Goal: Task Accomplishment & Management: Complete application form

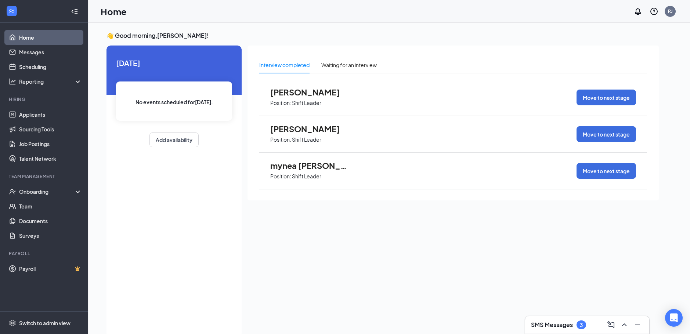
click at [308, 103] on p "Shift Leader" at bounding box center [306, 102] width 29 height 7
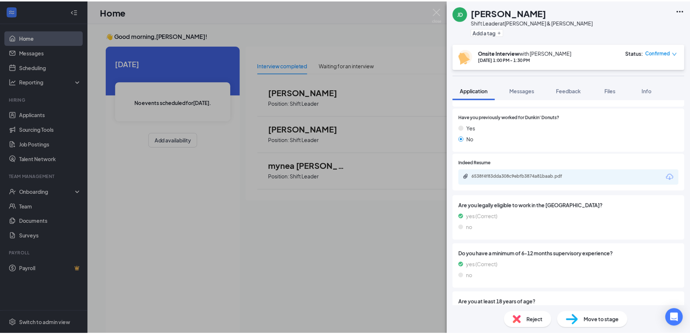
scroll to position [257, 0]
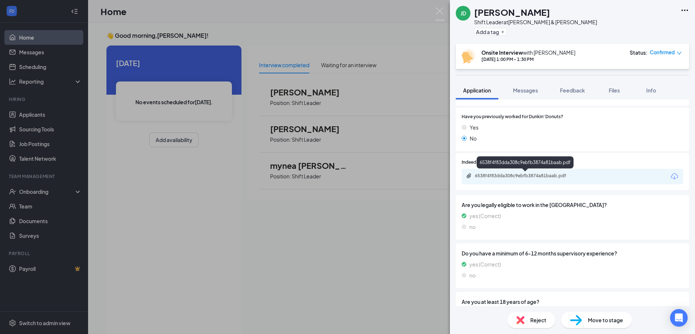
click at [526, 177] on div "6538f4f83dda308c9ebfb3874a81baab.pdf" at bounding box center [526, 176] width 103 height 6
click at [440, 9] on img at bounding box center [439, 14] width 9 height 14
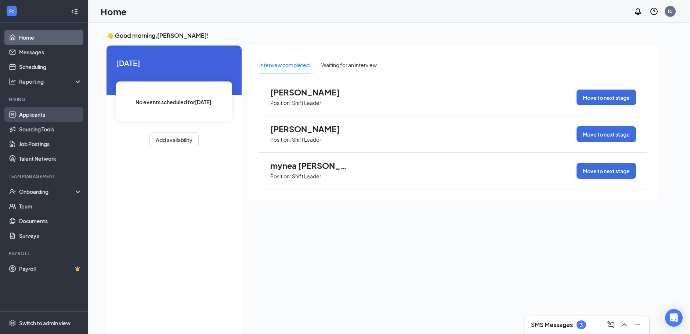
click at [54, 115] on link "Applicants" at bounding box center [50, 114] width 63 height 15
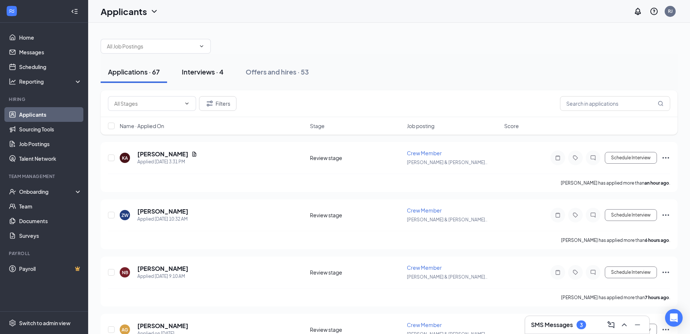
click at [202, 71] on div "Interviews · 4" at bounding box center [203, 71] width 42 height 9
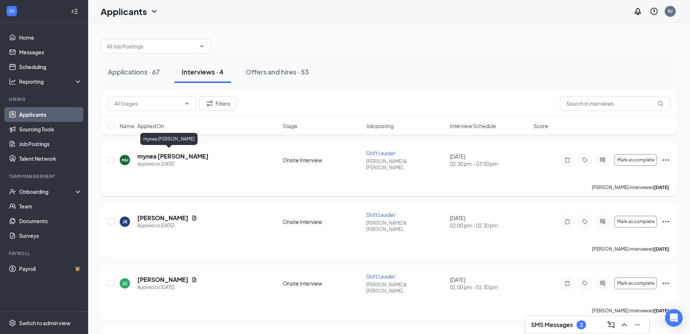
click at [159, 154] on h5 "mynea [PERSON_NAME]" at bounding box center [172, 156] width 71 height 8
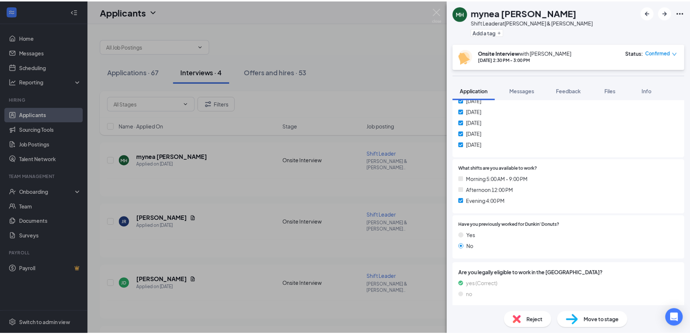
scroll to position [176, 0]
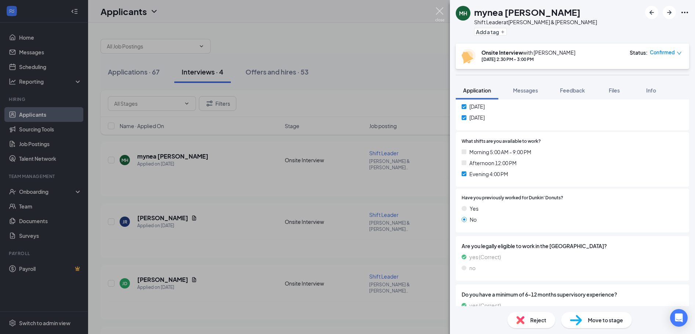
click at [440, 11] on img at bounding box center [439, 14] width 9 height 14
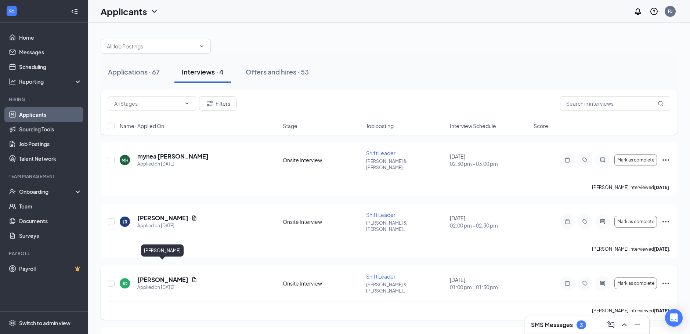
click at [177, 276] on h5 "[PERSON_NAME]" at bounding box center [162, 280] width 51 height 8
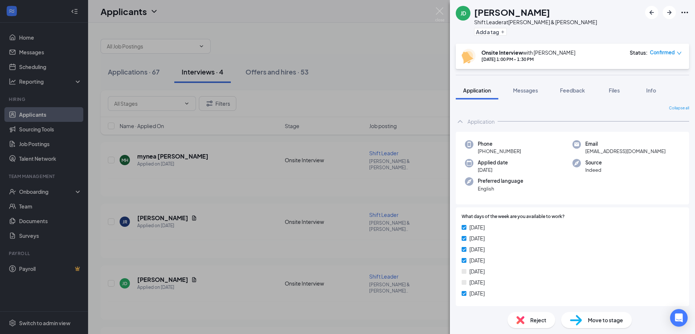
click at [448, 6] on div "JD Jacklyn Dingman Shift Leader at S. Tryon & Sandy Porter Add a tag Onsite Int…" at bounding box center [347, 167] width 695 height 334
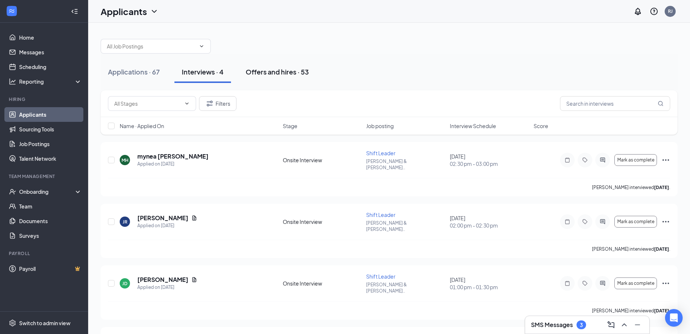
click at [278, 71] on div "Offers and hires · 53" at bounding box center [277, 71] width 63 height 9
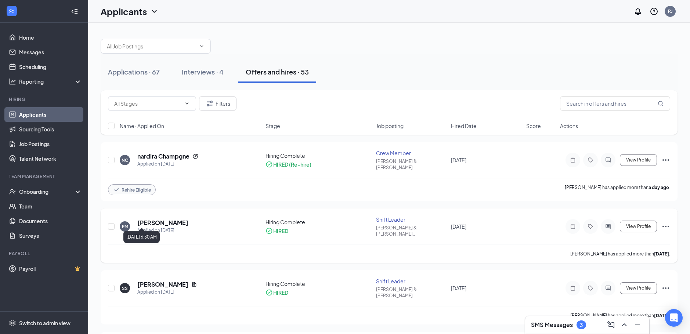
click at [157, 227] on div "Applied on Sep 9" at bounding box center [162, 230] width 51 height 7
click at [159, 219] on h5 "Elijae McGill" at bounding box center [162, 223] width 51 height 8
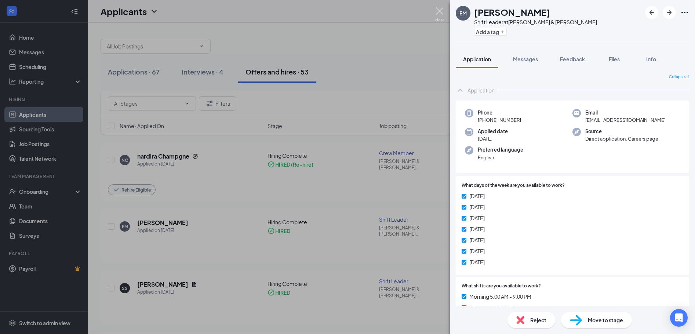
click at [440, 11] on img at bounding box center [439, 14] width 9 height 14
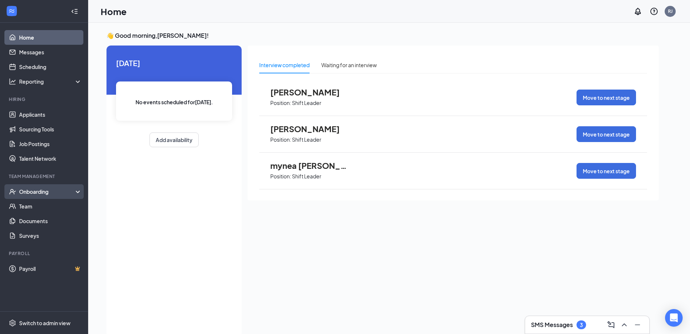
click at [43, 192] on div "Onboarding" at bounding box center [47, 191] width 57 height 7
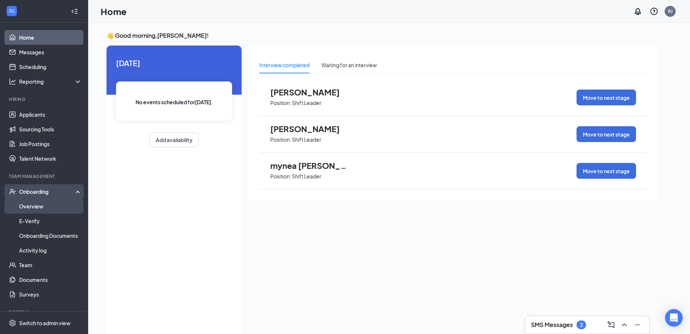
click at [40, 204] on link "Overview" at bounding box center [50, 206] width 63 height 15
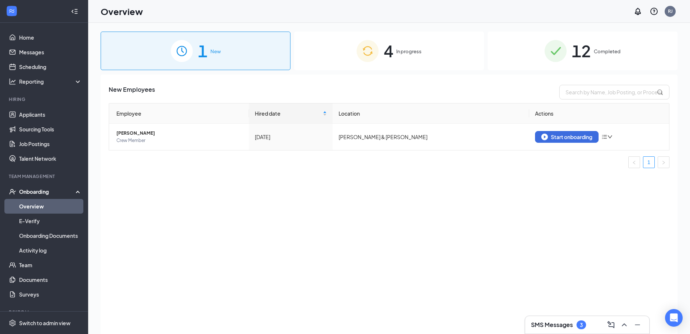
click at [413, 51] on span "In progress" at bounding box center [408, 51] width 25 height 7
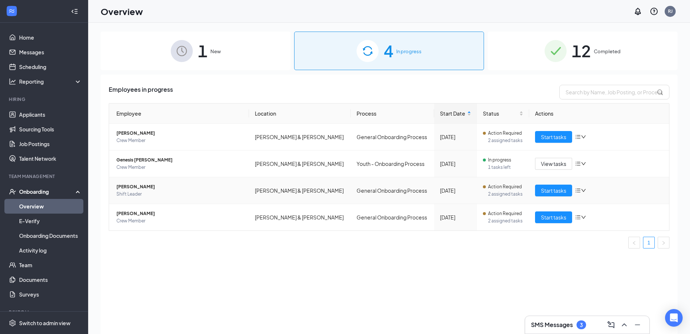
click at [139, 188] on span "[PERSON_NAME]" at bounding box center [179, 186] width 127 height 7
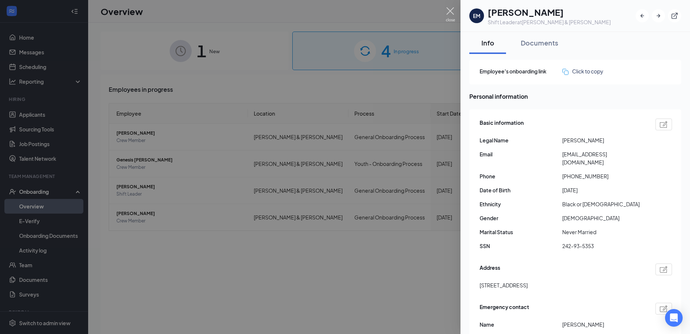
click at [450, 9] on img at bounding box center [450, 14] width 9 height 14
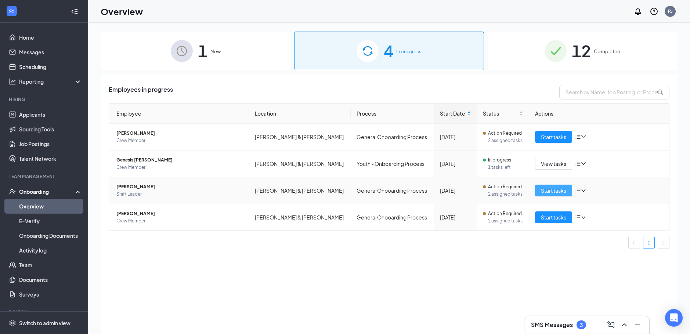
click at [546, 193] on span "Start tasks" at bounding box center [553, 191] width 25 height 8
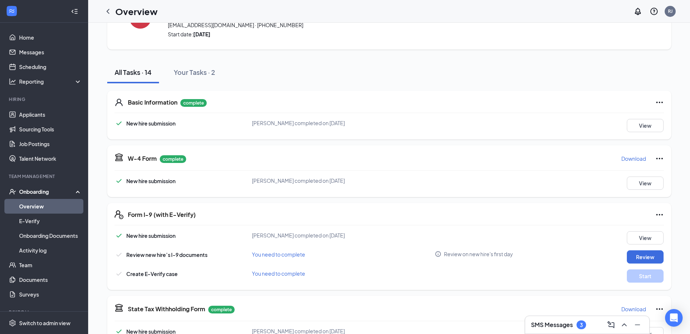
scroll to position [73, 0]
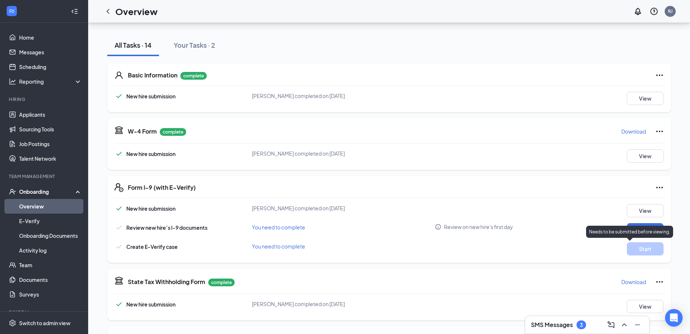
click at [638, 233] on p "Needs to be submitted before viewing." at bounding box center [629, 232] width 81 height 6
click at [636, 231] on button "Review" at bounding box center [645, 229] width 37 height 13
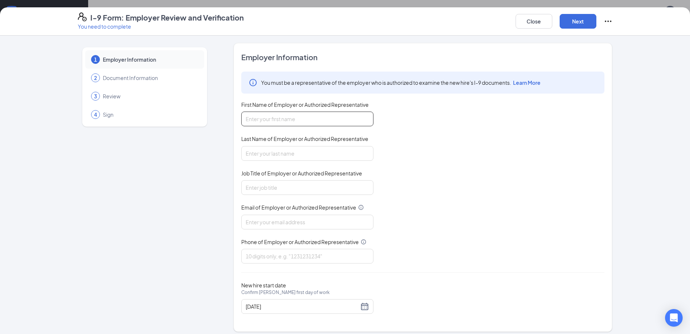
click at [265, 121] on input "First Name of Employer or Authorized Representative" at bounding box center [307, 119] width 132 height 15
type input "Randy"
click at [255, 155] on input "Last Name of Employer or Authorized Representative" at bounding box center [307, 153] width 132 height 15
type input "Jones"
click at [269, 191] on input "Job Title of Employer or Authorized Representative" at bounding box center [307, 187] width 132 height 15
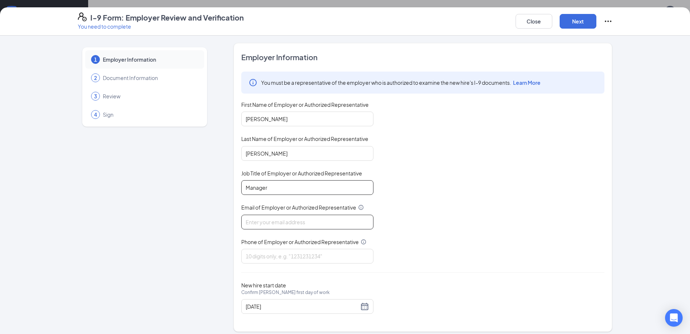
type input "Manager"
drag, startPoint x: 259, startPoint y: 221, endPoint x: 261, endPoint y: 215, distance: 6.6
click at [260, 219] on input "Email of Employer or Authorized Representative" at bounding box center [307, 222] width 132 height 15
type input "randyjones@ddcoastal.com"
click at [254, 258] on input "Phone of Employer or Authorized Representative" at bounding box center [307, 256] width 132 height 15
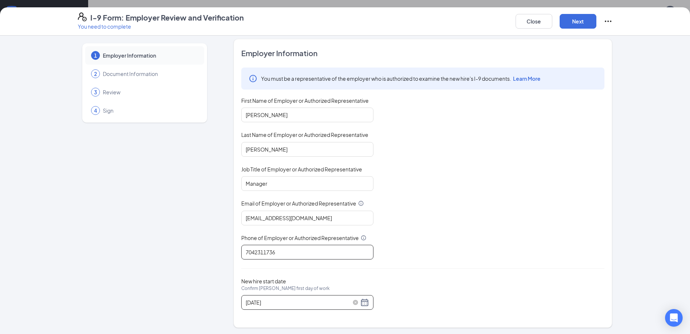
scroll to position [5, 0]
type input "7042311736"
click at [363, 301] on div "09/12/2025" at bounding box center [307, 301] width 123 height 9
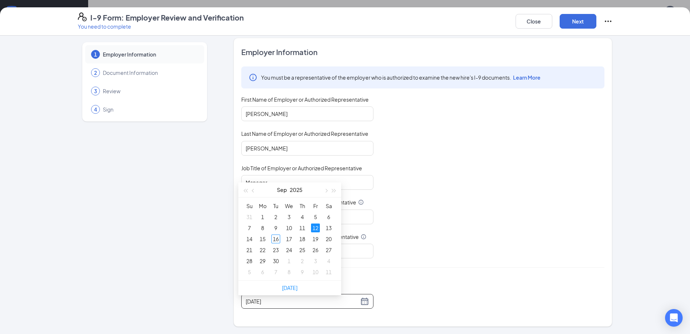
scroll to position [220, 0]
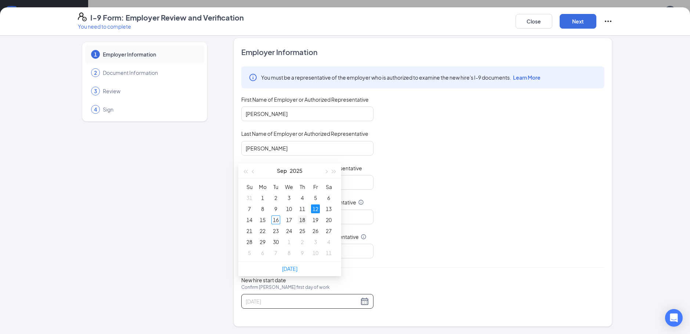
type input "09/18/2025"
click at [303, 221] on div "18" at bounding box center [302, 220] width 9 height 9
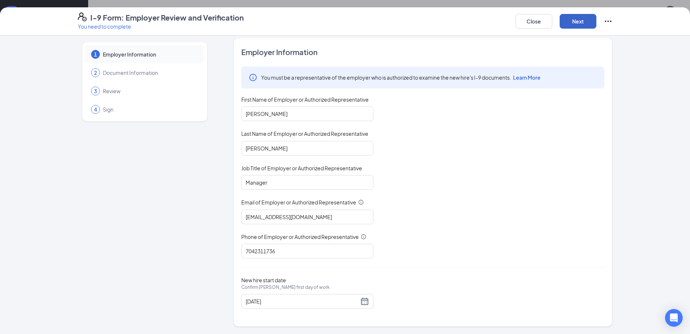
click at [584, 22] on button "Next" at bounding box center [578, 21] width 37 height 15
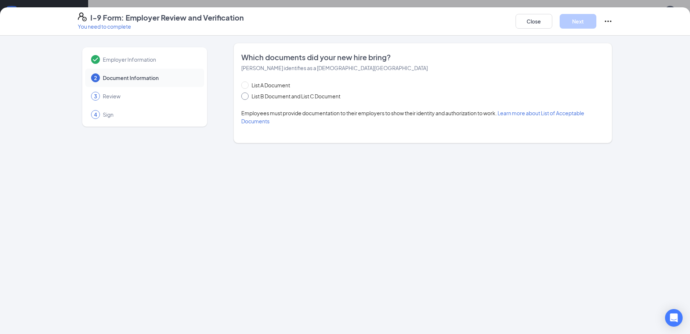
click at [247, 94] on span at bounding box center [244, 96] width 7 height 7
click at [246, 94] on input "List B Document and List C Document" at bounding box center [243, 95] width 5 height 5
radio input "true"
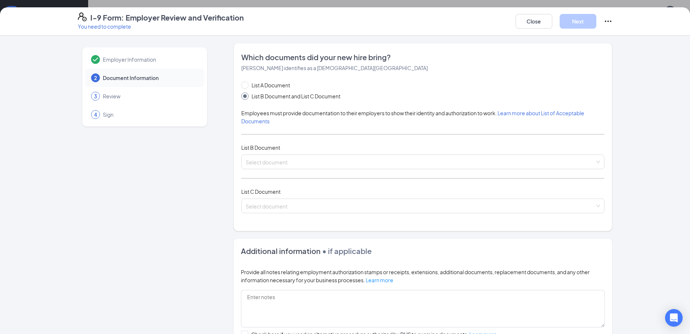
drag, startPoint x: 281, startPoint y: 158, endPoint x: 286, endPoint y: 151, distance: 9.2
click at [286, 153] on div "List A Document List B Document and List C Document Employees must provide docu…" at bounding box center [422, 151] width 363 height 141
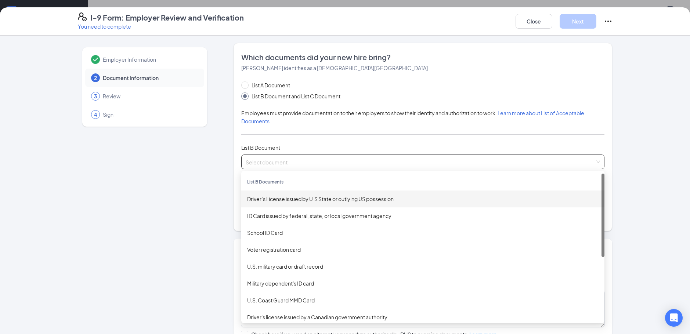
click at [322, 198] on div "Driver’s License issued by U.S State or outlying US possession" at bounding box center [422, 199] width 351 height 8
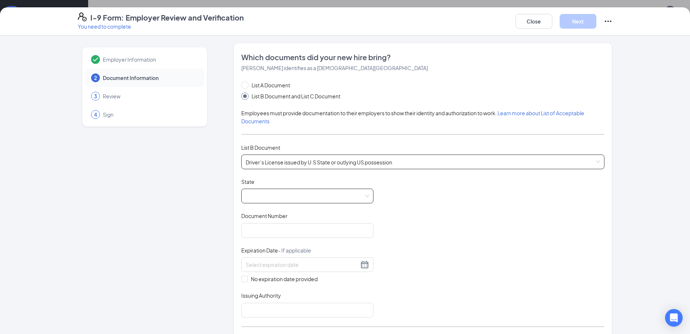
click at [362, 197] on span at bounding box center [307, 196] width 123 height 14
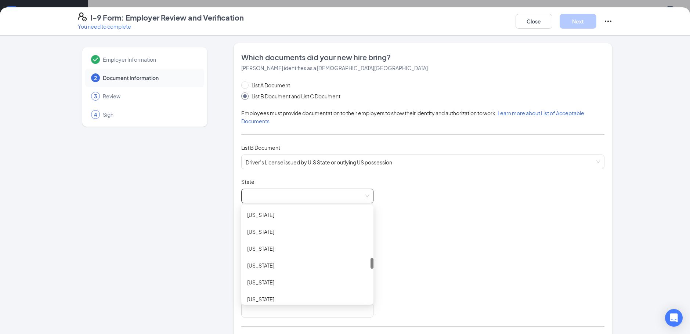
scroll to position [514, 0]
click at [286, 291] on div "North Carolina" at bounding box center [307, 293] width 120 height 8
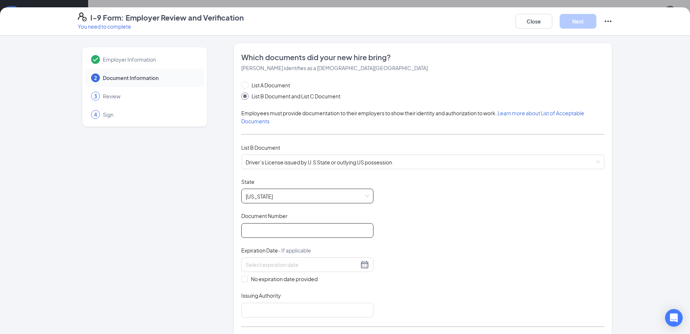
click at [261, 238] on input "Document Number" at bounding box center [307, 230] width 132 height 15
type input "000043902107"
click at [258, 261] on input at bounding box center [302, 265] width 113 height 8
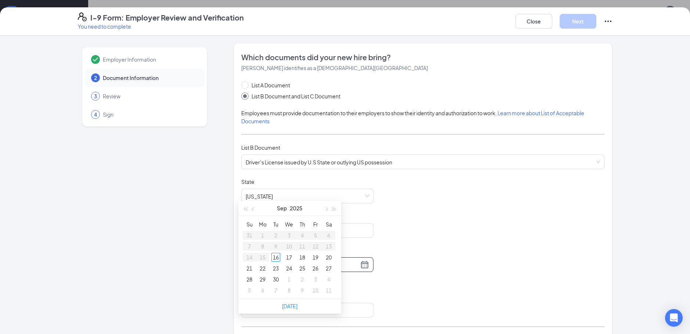
scroll to position [294, 0]
click at [316, 267] on div "26" at bounding box center [315, 267] width 9 height 9
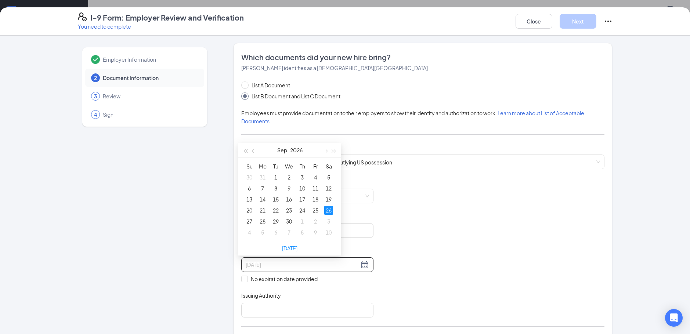
click at [330, 210] on div "26" at bounding box center [328, 210] width 9 height 9
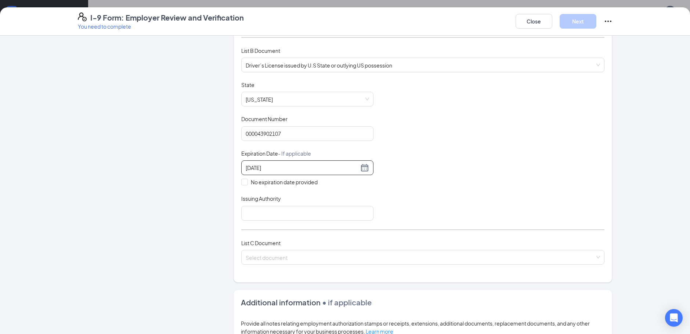
scroll to position [110, 0]
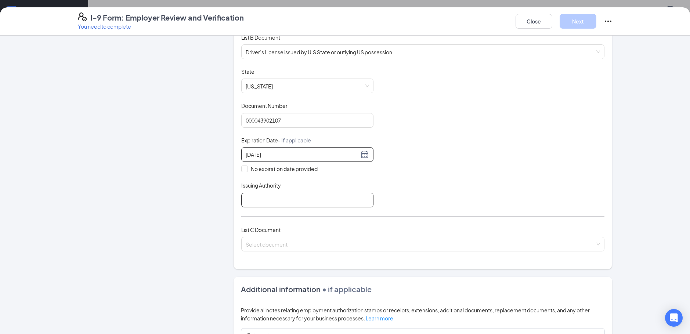
type input "09/26/2026"
click at [283, 195] on input "Issuing Authority" at bounding box center [307, 200] width 132 height 15
type input "North Carolina"
click at [278, 249] on span at bounding box center [420, 244] width 349 height 14
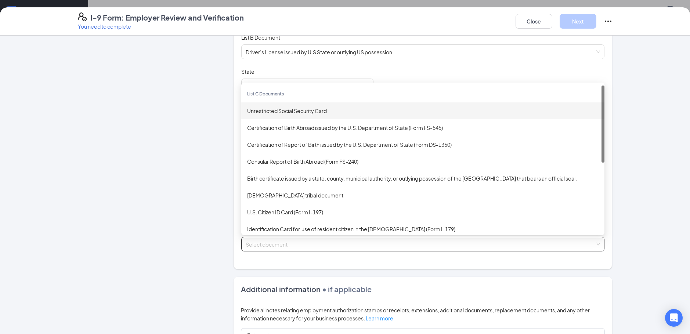
click at [284, 113] on div "Unrestricted Social Security Card" at bounding box center [422, 111] width 351 height 8
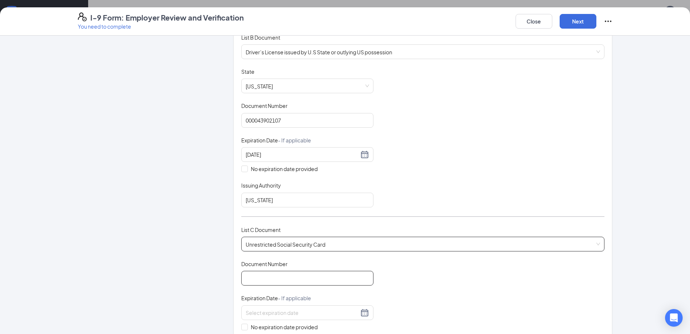
click at [282, 274] on input "Document Number" at bounding box center [307, 278] width 132 height 15
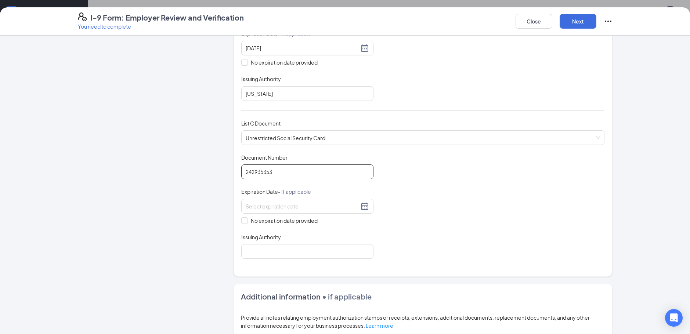
scroll to position [220, 0]
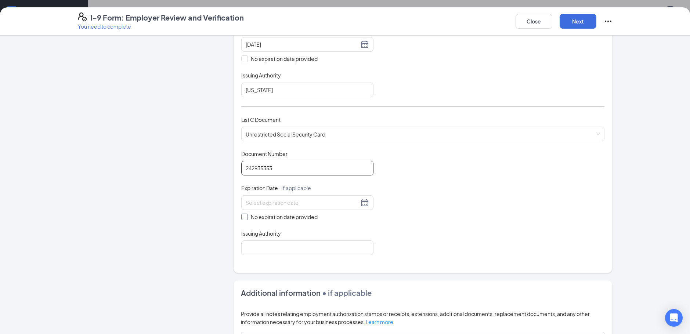
type input "242935353"
click at [243, 218] on input "No expiration date provided" at bounding box center [243, 216] width 5 height 5
checkbox input "true"
click at [267, 247] on input "Issuing Authority" at bounding box center [307, 249] width 132 height 15
type input "Social Security Adm"
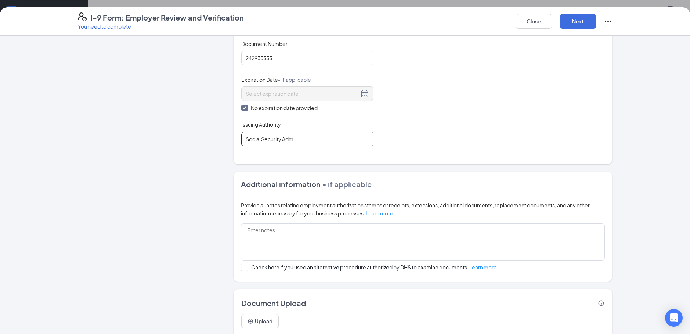
scroll to position [355, 0]
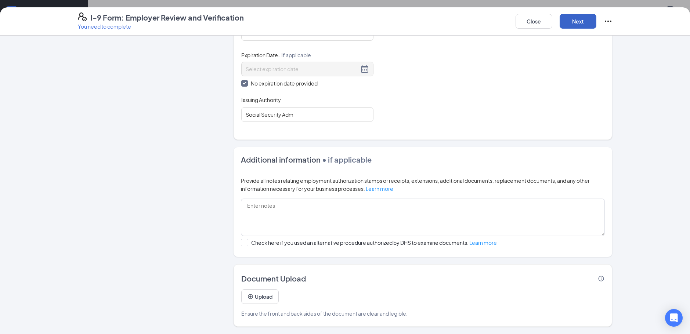
click at [586, 18] on button "Next" at bounding box center [578, 21] width 37 height 15
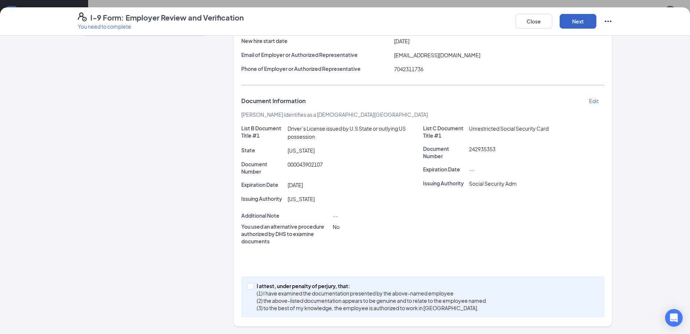
scroll to position [91, 0]
click at [249, 286] on input "I attest, under penalty of perjury, that: (1) I have examined the documentation…" at bounding box center [249, 285] width 5 height 5
checkbox input "true"
click at [573, 20] on button "Next" at bounding box center [578, 21] width 37 height 15
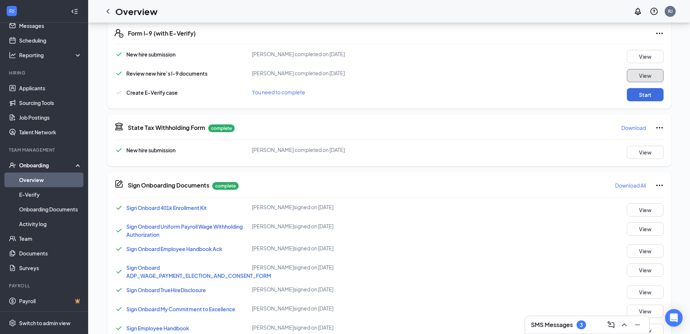
scroll to position [191, 0]
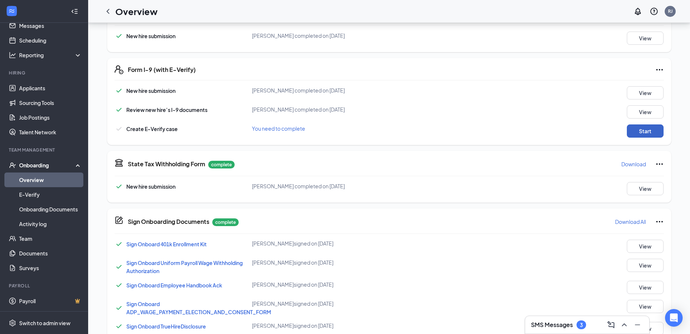
click at [639, 133] on button "Start" at bounding box center [645, 130] width 37 height 13
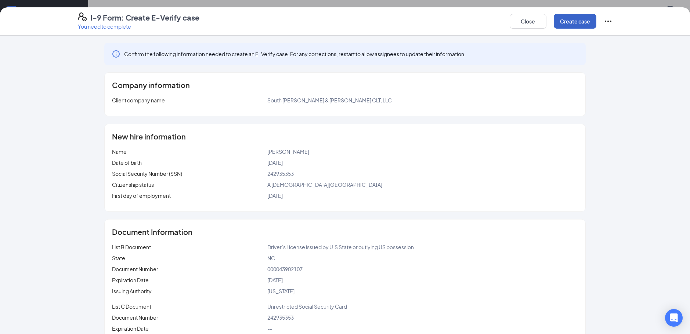
click at [579, 23] on button "Create case" at bounding box center [575, 21] width 43 height 15
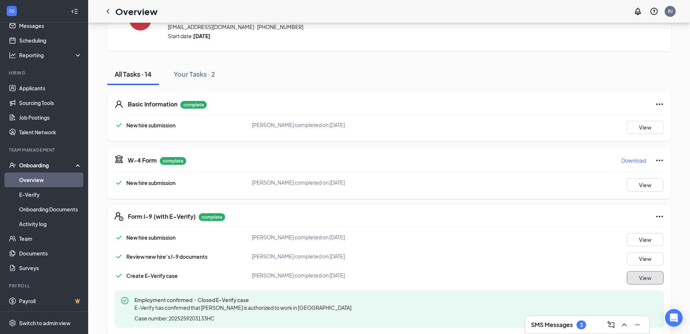
scroll to position [0, 0]
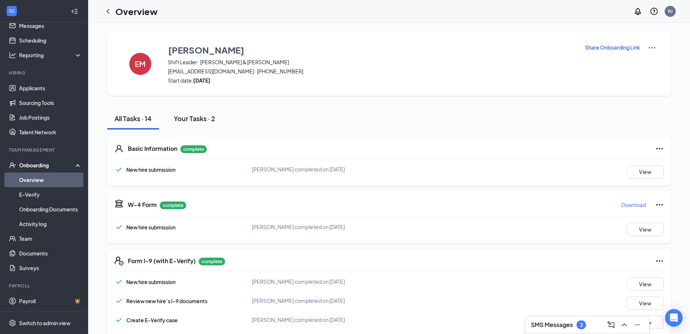
click at [196, 117] on div "Your Tasks · 2" at bounding box center [194, 118] width 41 height 9
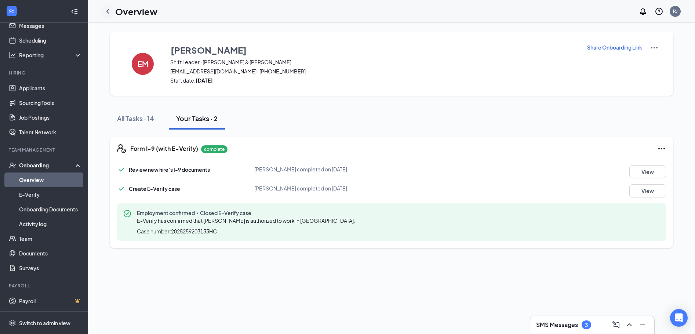
click at [106, 11] on icon "ChevronLeft" at bounding box center [108, 11] width 9 height 9
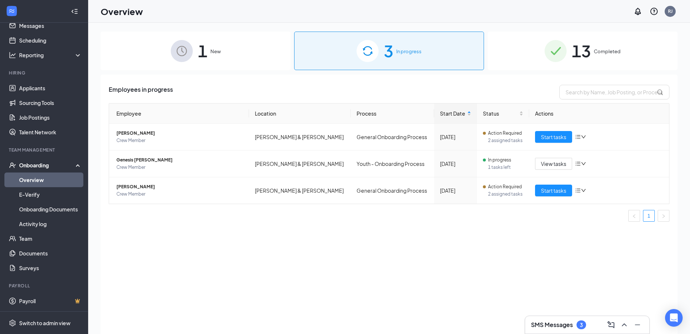
click at [560, 58] on img at bounding box center [555, 51] width 22 height 22
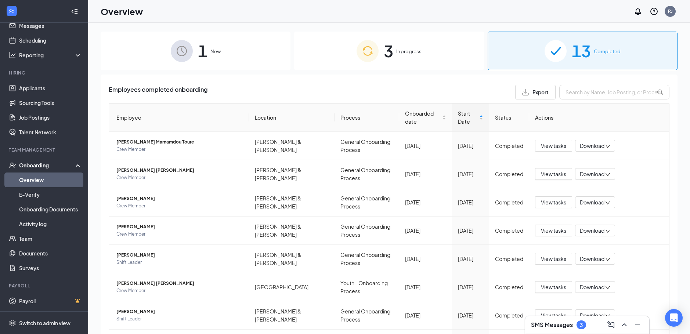
click at [218, 56] on div "1 New" at bounding box center [196, 51] width 190 height 39
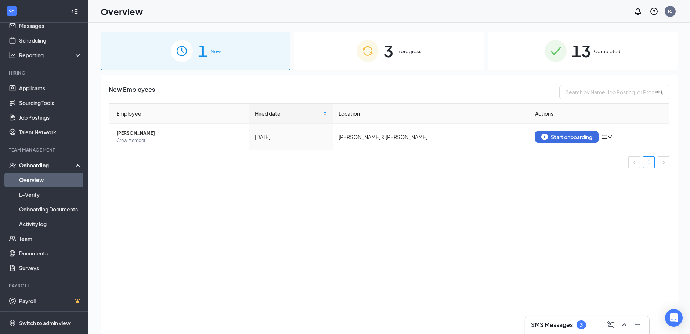
click at [391, 51] on span "3" at bounding box center [389, 50] width 10 height 25
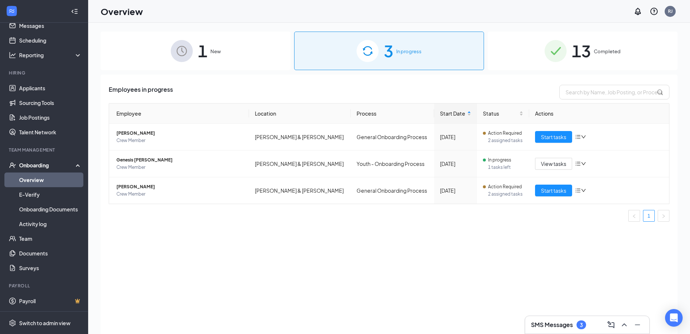
drag, startPoint x: 40, startPoint y: 181, endPoint x: 43, endPoint y: 176, distance: 6.1
click at [40, 181] on link "Overview" at bounding box center [50, 180] width 63 height 15
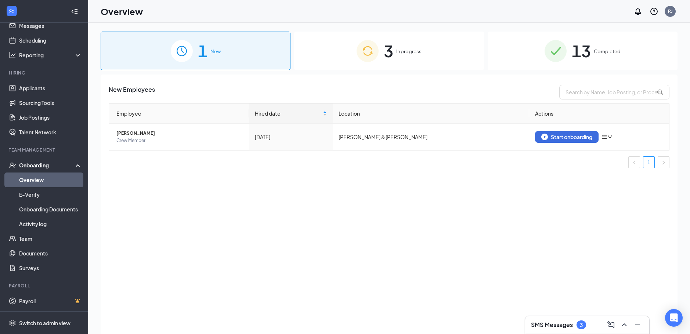
click at [47, 166] on div "Onboarding" at bounding box center [47, 165] width 57 height 7
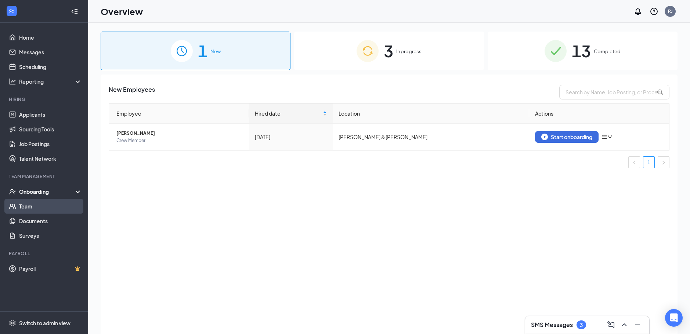
click at [33, 207] on link "Team" at bounding box center [50, 206] width 63 height 15
